Goal: Information Seeking & Learning: Check status

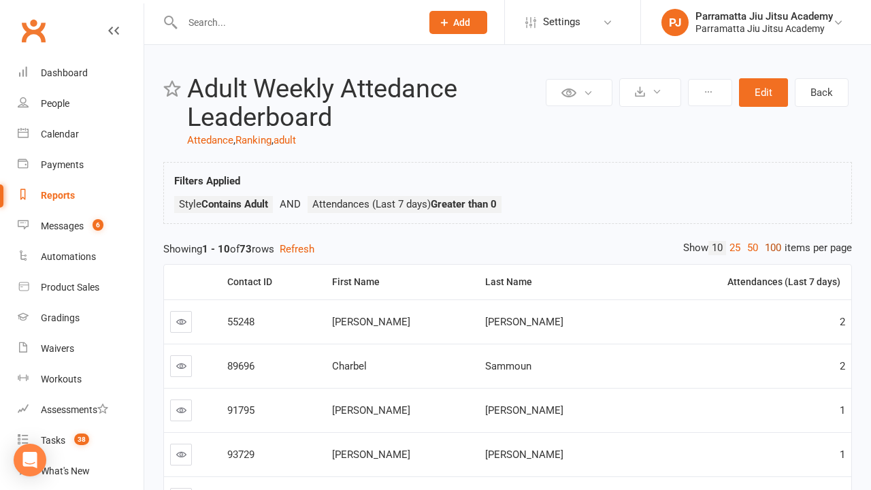
click at [770, 248] on link "100" at bounding box center [773, 248] width 23 height 14
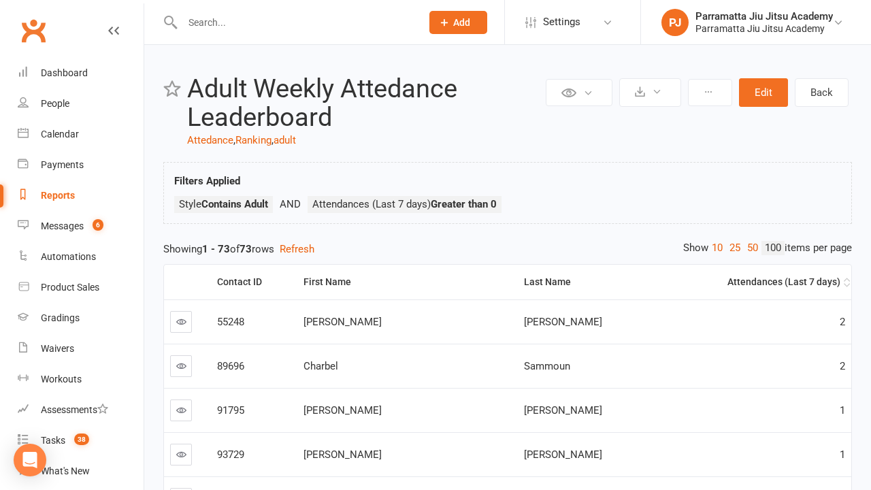
click at [744, 282] on div "Attendances (Last 7 days)" at bounding box center [758, 282] width 163 height 10
